Goal: Information Seeking & Learning: Learn about a topic

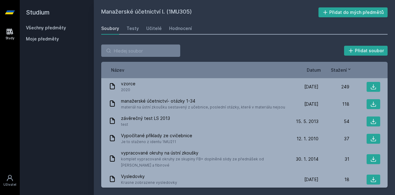
click at [52, 28] on link "Všechny předměty" at bounding box center [46, 27] width 40 height 5
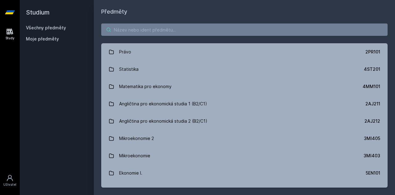
click at [155, 30] on input "search" at bounding box center [244, 29] width 286 height 12
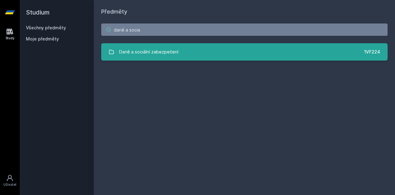
type input "daně a socia"
click at [160, 54] on div "Daně a sociální zabezpečení" at bounding box center [148, 52] width 59 height 12
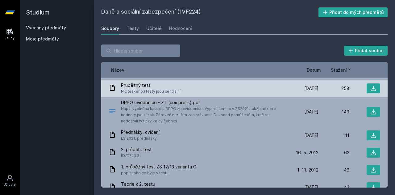
scroll to position [21, 0]
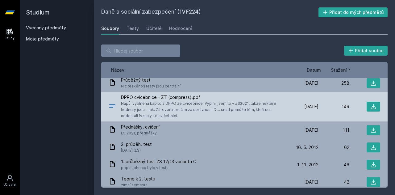
drag, startPoint x: 149, startPoint y: 111, endPoint x: 177, endPoint y: 116, distance: 28.1
click at [177, 116] on span "Napůl vyplněná kapitola DPPO ze cvičebnice. Vyplnil jsem to v ZS2021, takže něk…" at bounding box center [203, 109] width 164 height 18
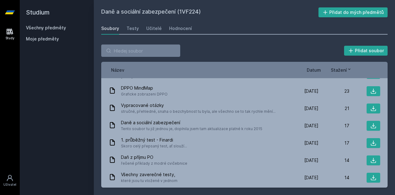
scroll to position [0, 0]
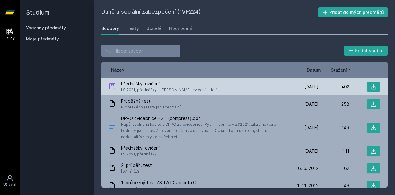
click at [192, 88] on span "LS 2021, přednášky - [PERSON_NAME], cvičení - Holá" at bounding box center [169, 90] width 97 height 6
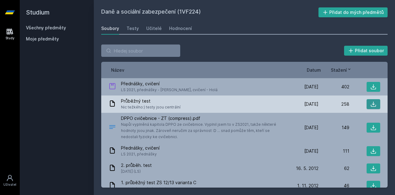
click at [370, 104] on icon at bounding box center [373, 104] width 6 height 6
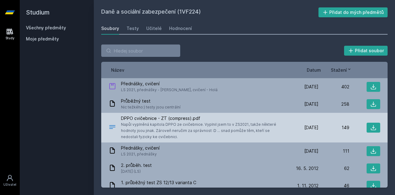
drag, startPoint x: 119, startPoint y: 124, endPoint x: 174, endPoint y: 138, distance: 56.6
click at [174, 138] on div "DPPO cvičebnice - ZT (compress).pdf Napůl vyplněná kapitola DPPO ze cvičebnice.…" at bounding box center [198, 127] width 179 height 25
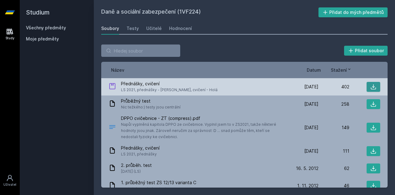
click at [366, 85] on button at bounding box center [373, 87] width 14 height 10
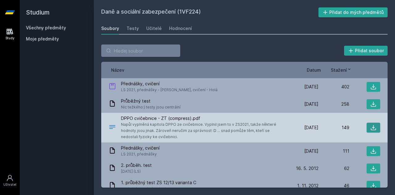
click at [370, 128] on icon at bounding box center [373, 127] width 6 height 6
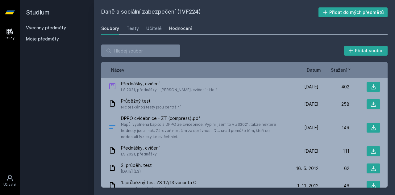
click at [175, 27] on div "Hodnocení" at bounding box center [180, 28] width 23 height 6
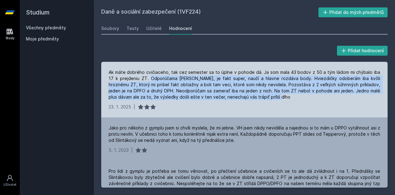
drag, startPoint x: 141, startPoint y: 79, endPoint x: 261, endPoint y: 101, distance: 121.3
click at [261, 101] on div "Ak máte dobrého cvičiaceho, tak cez semester sa to úplne v pohode dá. Ja som ma…" at bounding box center [244, 89] width 286 height 55
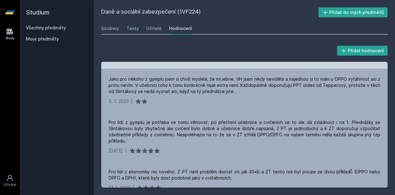
scroll to position [49, 0]
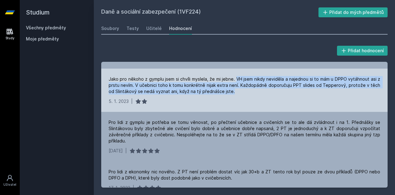
drag, startPoint x: 234, startPoint y: 79, endPoint x: 248, endPoint y: 94, distance: 20.1
click at [248, 94] on div "Jako pro někoho z gymplu jsem si chvíli myslela, že mi jebne. VH jsem nikdy nev…" at bounding box center [244, 85] width 271 height 18
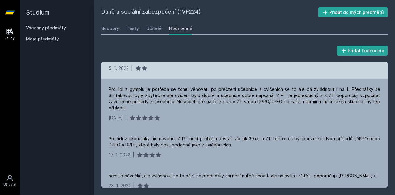
scroll to position [86, 0]
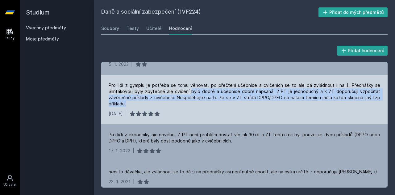
drag, startPoint x: 190, startPoint y: 90, endPoint x: 223, endPoint y: 104, distance: 35.4
click at [223, 104] on div "Pro lidi z gymplu je potřeba se tomu věnovat, po přečtení učebnice a cvičeních …" at bounding box center [244, 94] width 271 height 25
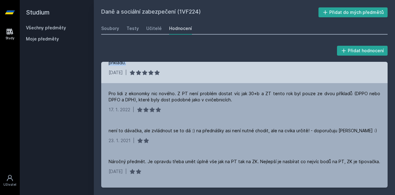
scroll to position [126, 0]
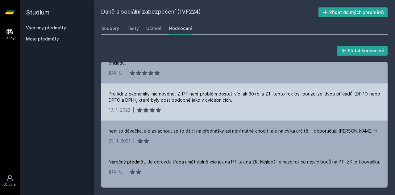
click at [228, 102] on div "Pro lidi z ekonomky nic nového. Z PT není problém dostat víc jak 30+b a ZT tent…" at bounding box center [244, 97] width 271 height 12
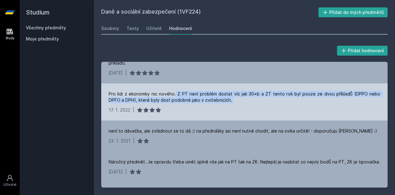
drag, startPoint x: 228, startPoint y: 102, endPoint x: 173, endPoint y: 93, distance: 54.9
click at [173, 93] on div "Pro lidi z ekonomky nic nového. Z PT není problém dostat víc jak 30+b a ZT tent…" at bounding box center [244, 97] width 271 height 12
click at [216, 100] on div "Pro lidi z ekonomky nic nového. Z PT není problém dostat víc jak 30+b a ZT tent…" at bounding box center [244, 97] width 271 height 12
drag, startPoint x: 219, startPoint y: 101, endPoint x: 174, endPoint y: 95, distance: 45.1
click at [174, 95] on div "Pro lidi z ekonomky nic nového. Z PT není problém dostat víc jak 30+b a ZT tent…" at bounding box center [244, 97] width 271 height 12
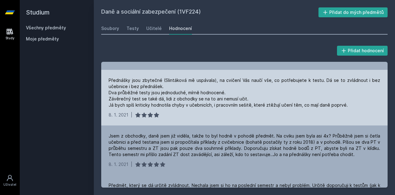
scroll to position [239, 0]
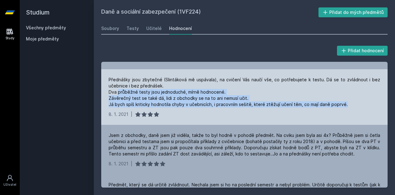
drag, startPoint x: 117, startPoint y: 93, endPoint x: 343, endPoint y: 103, distance: 225.9
click at [343, 103] on div "Přednášky jsou zbytečné (Slintáková mě uspávala), na cvičení Vás naučí vše, co …" at bounding box center [244, 91] width 271 height 31
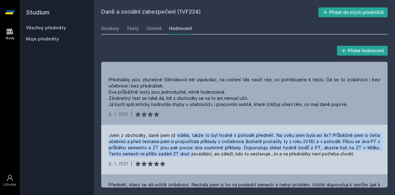
drag, startPoint x: 176, startPoint y: 134, endPoint x: 192, endPoint y: 152, distance: 24.0
click at [192, 152] on div "Jsem z obchodky, daně jsem již viděla, takže to byl hodně v pohodě předmět. Na …" at bounding box center [244, 144] width 271 height 25
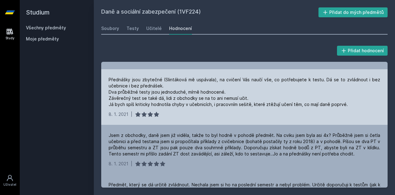
click at [219, 112] on div "[DATE] |" at bounding box center [244, 114] width 271 height 6
drag, startPoint x: 245, startPoint y: 97, endPoint x: 104, endPoint y: 100, distance: 141.2
click at [104, 100] on div "Přednášky jsou zbytečné (Slintáková mě uspávala), na cvičení Vás naučí vše, co …" at bounding box center [244, 96] width 286 height 55
click at [187, 103] on div "Přednášky jsou zbytečné (Slintáková mě uspávala), na cvičení Vás naučí vše, co …" at bounding box center [244, 91] width 271 height 31
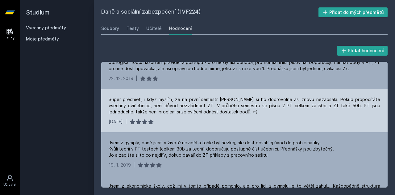
scroll to position [417, 0]
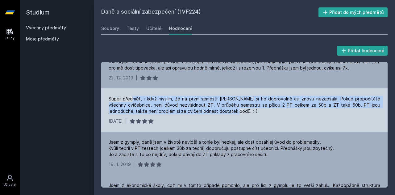
drag, startPoint x: 188, startPoint y: 98, endPoint x: 235, endPoint y: 109, distance: 48.5
click at [235, 109] on div "Super předmět, i když myslím, že na první semestr [PERSON_NAME] si ho dobrovoln…" at bounding box center [244, 105] width 271 height 18
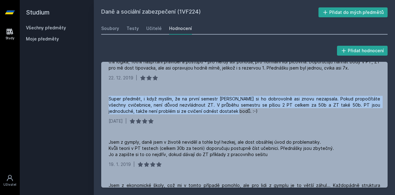
drag, startPoint x: 235, startPoint y: 109, endPoint x: 97, endPoint y: 93, distance: 139.4
click at [97, 93] on div "Přidat hodnocení Ak máte dobrého cvičiaceho, tak cez semester sa to úplne v poh…" at bounding box center [244, 116] width 301 height 158
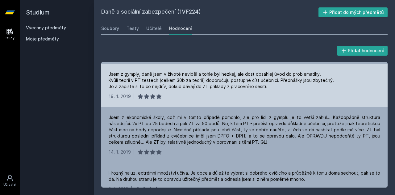
scroll to position [487, 0]
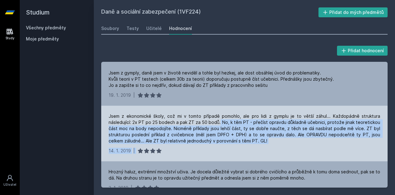
drag, startPoint x: 220, startPoint y: 121, endPoint x: 266, endPoint y: 149, distance: 54.3
click at [266, 149] on div "Jsem z ekonomické školy, což mi v tomto případě pomohlo, ale pro lidi z gymplu …" at bounding box center [244, 132] width 286 height 55
click at [266, 149] on div "[DATE] |" at bounding box center [244, 150] width 271 height 6
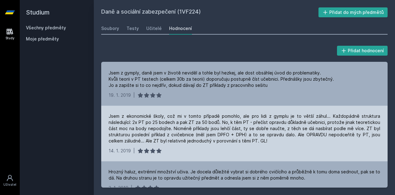
click at [266, 149] on div "[DATE] |" at bounding box center [244, 150] width 271 height 6
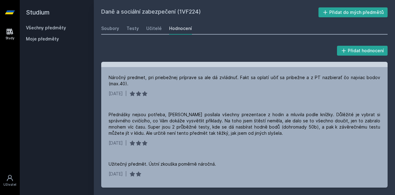
scroll to position [617, 0]
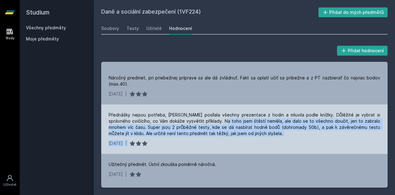
drag, startPoint x: 224, startPoint y: 122, endPoint x: 297, endPoint y: 143, distance: 76.5
click at [297, 143] on div "Přednášky nejsou potřeba, [PERSON_NAME] posílala všechny prezentace z hodin a m…" at bounding box center [244, 128] width 286 height 49
click at [296, 138] on div "Přednášky nejsou potřeba, [PERSON_NAME] posílala všechny prezentace z hodin a m…" at bounding box center [244, 128] width 286 height 49
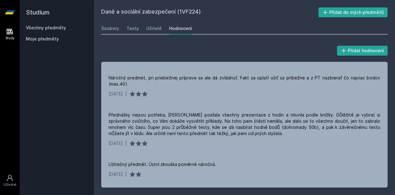
click at [76, 90] on div "Studium Všechny předměty Moje předměty" at bounding box center [57, 97] width 74 height 195
